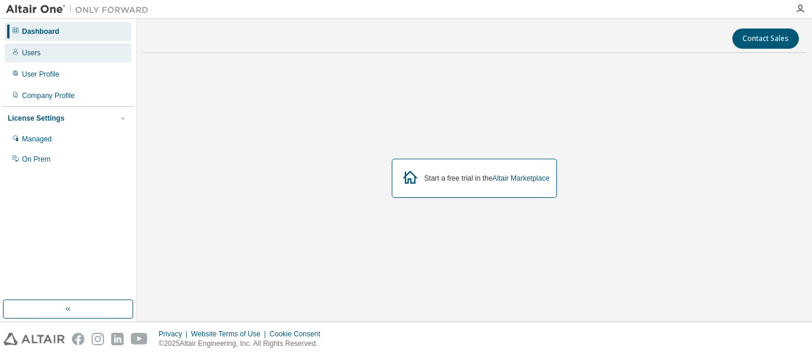
click at [48, 55] on div "Users" at bounding box center [68, 52] width 127 height 19
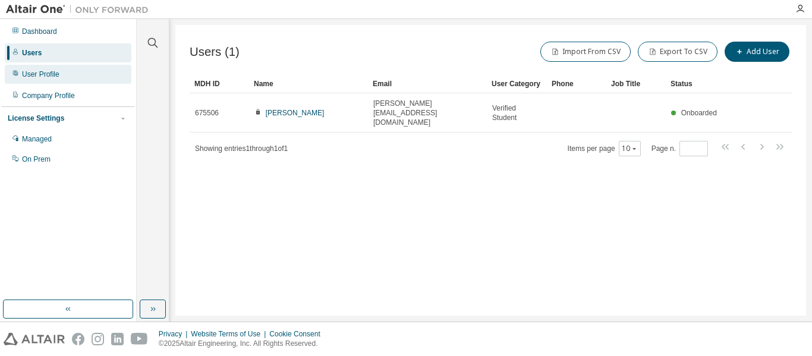
click at [46, 65] on div "User Profile" at bounding box center [68, 74] width 127 height 19
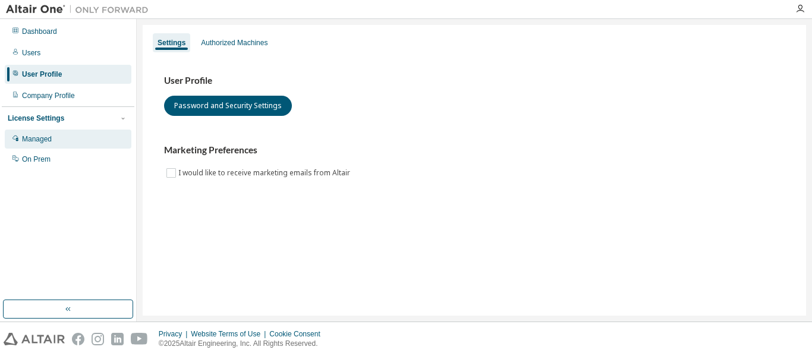
click at [48, 137] on div "Managed" at bounding box center [37, 139] width 30 height 10
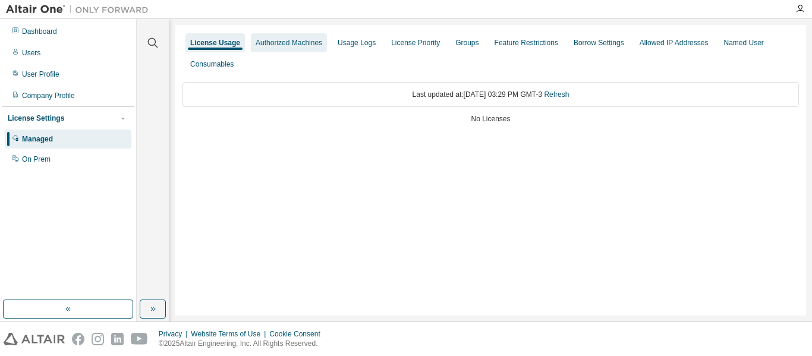
click at [290, 46] on div "Authorized Machines" at bounding box center [289, 43] width 67 height 10
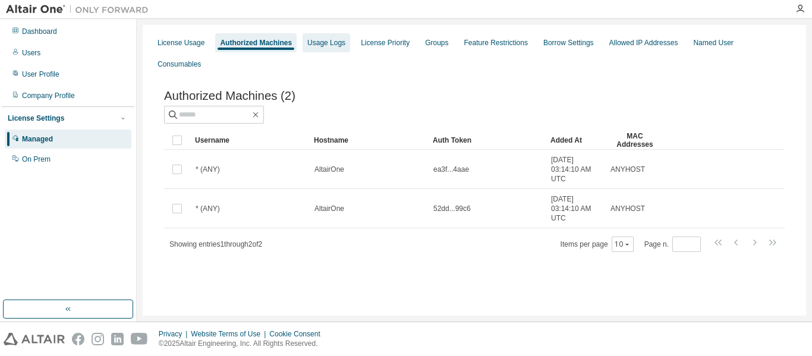
click at [328, 45] on div "Usage Logs" at bounding box center [326, 43] width 38 height 10
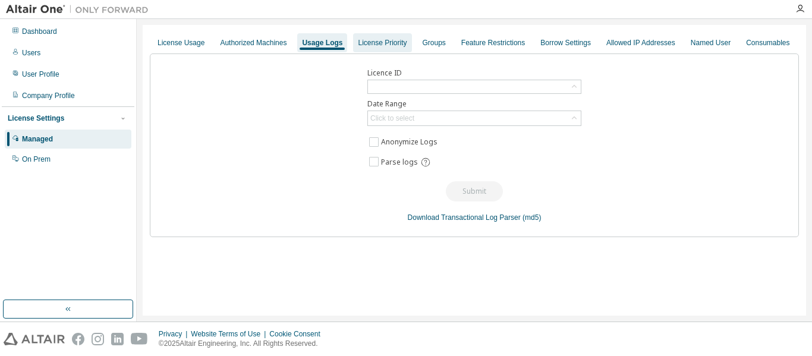
click at [358, 45] on div "License Priority" at bounding box center [382, 43] width 49 height 10
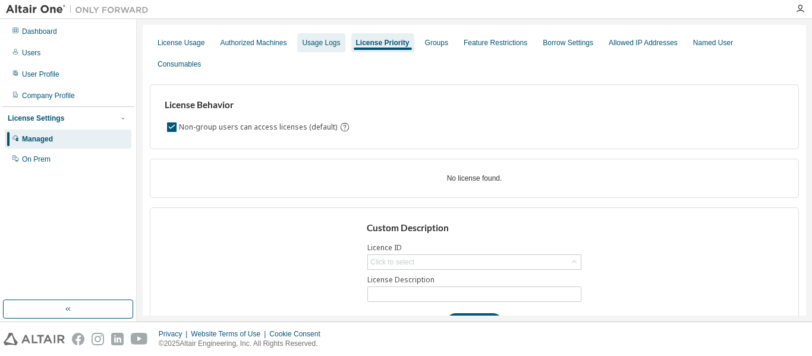
click at [329, 45] on div "Usage Logs" at bounding box center [321, 43] width 38 height 10
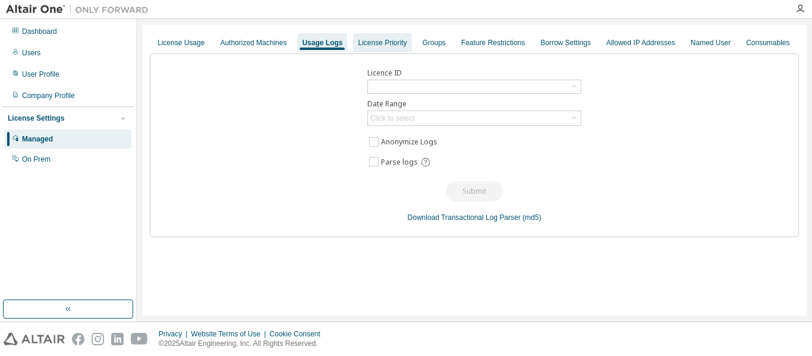
click at [380, 43] on div "License Priority" at bounding box center [382, 43] width 49 height 10
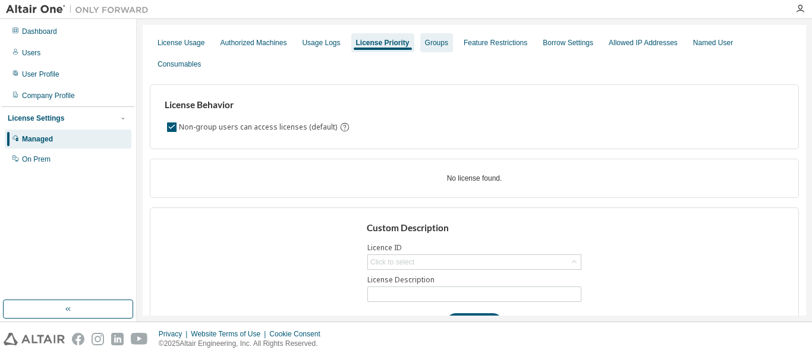
click at [425, 41] on div "Groups" at bounding box center [436, 43] width 23 height 10
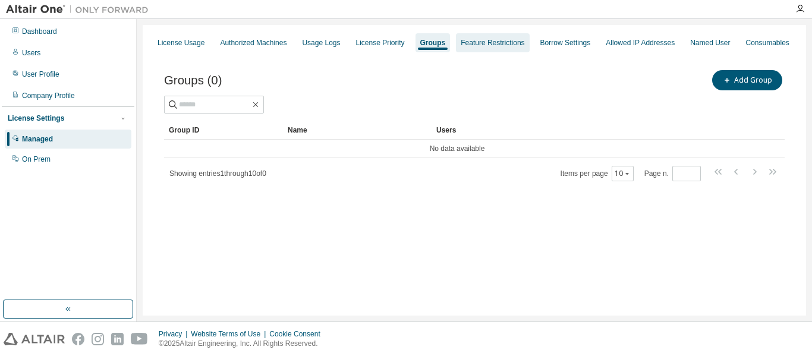
click at [476, 41] on div "Feature Restrictions" at bounding box center [493, 43] width 64 height 10
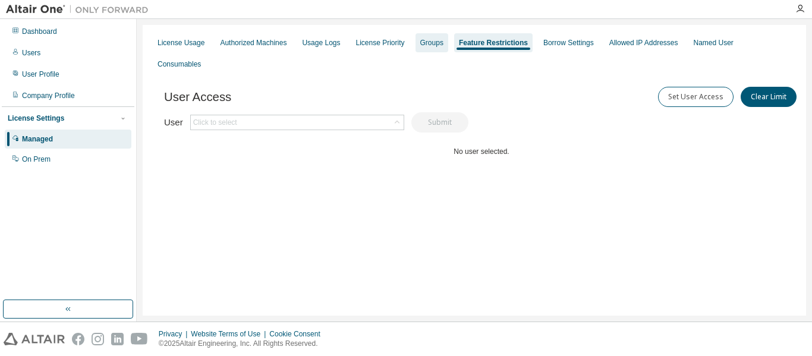
click at [429, 43] on div "Groups" at bounding box center [431, 43] width 23 height 10
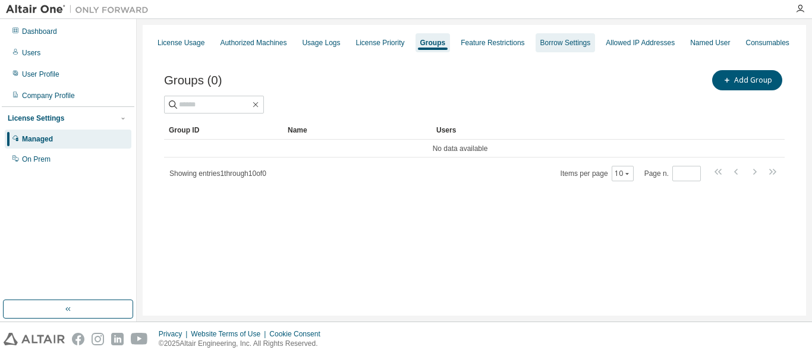
click at [558, 39] on div "Borrow Settings" at bounding box center [565, 43] width 51 height 10
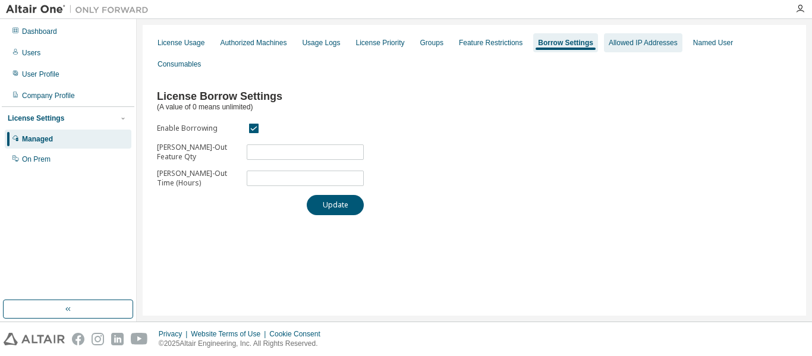
click at [609, 41] on div "Allowed IP Addresses" at bounding box center [643, 43] width 69 height 10
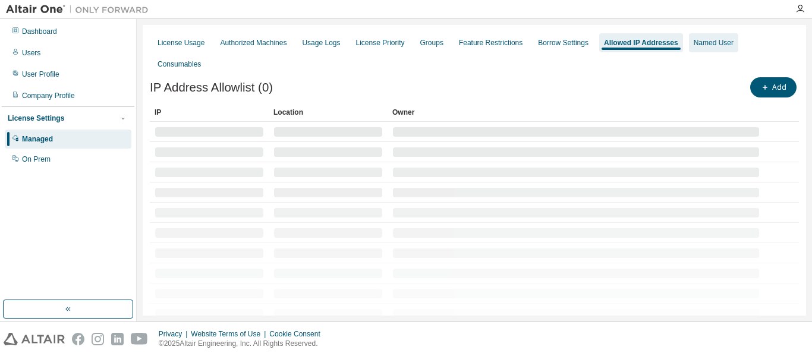
click at [700, 44] on div "Named User" at bounding box center [713, 43] width 40 height 10
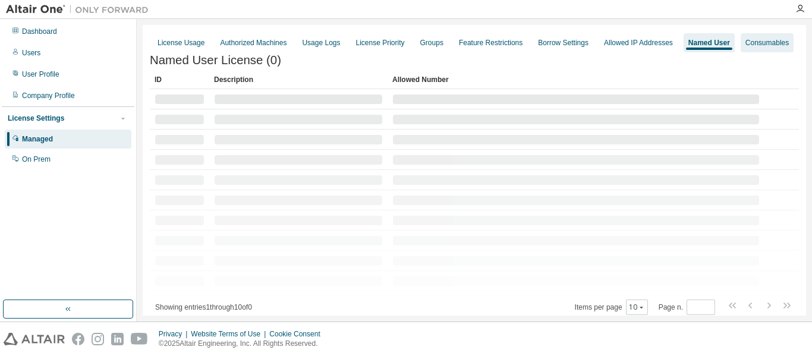
click at [756, 42] on div "Consumables" at bounding box center [766, 43] width 43 height 10
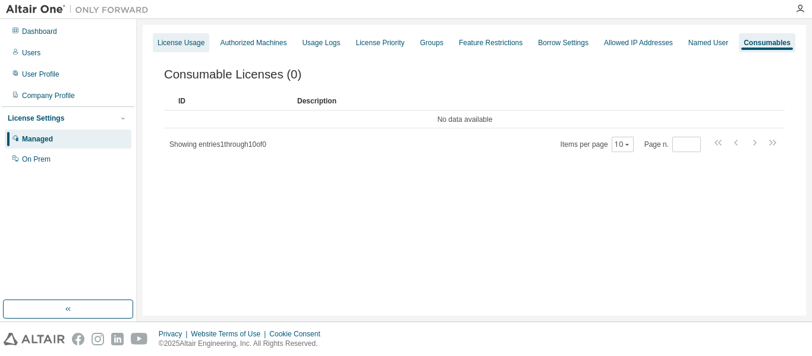
click at [160, 41] on div "License Usage" at bounding box center [180, 43] width 47 height 10
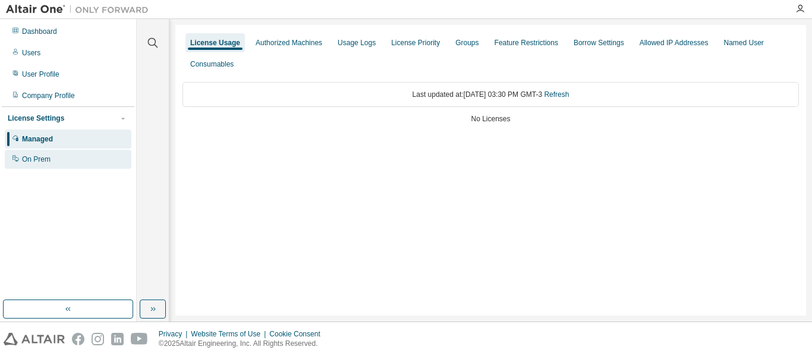
click at [40, 158] on div "On Prem" at bounding box center [36, 160] width 29 height 10
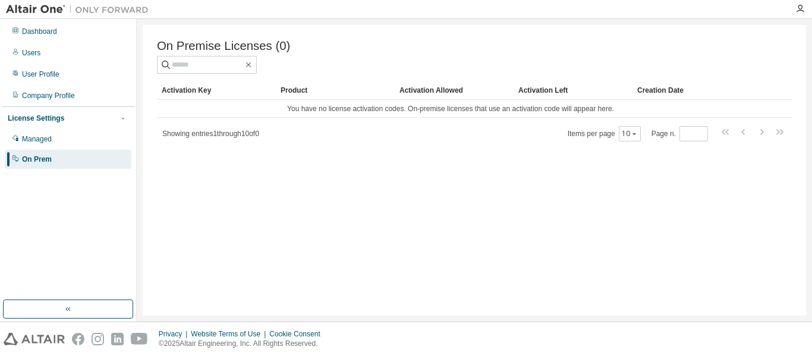
click at [58, 42] on div "Dashboard Users User Profile Company Profile License Settings Managed On Prem" at bounding box center [68, 95] width 133 height 149
click at [55, 34] on div "Dashboard" at bounding box center [39, 32] width 35 height 10
